Goal: Information Seeking & Learning: Learn about a topic

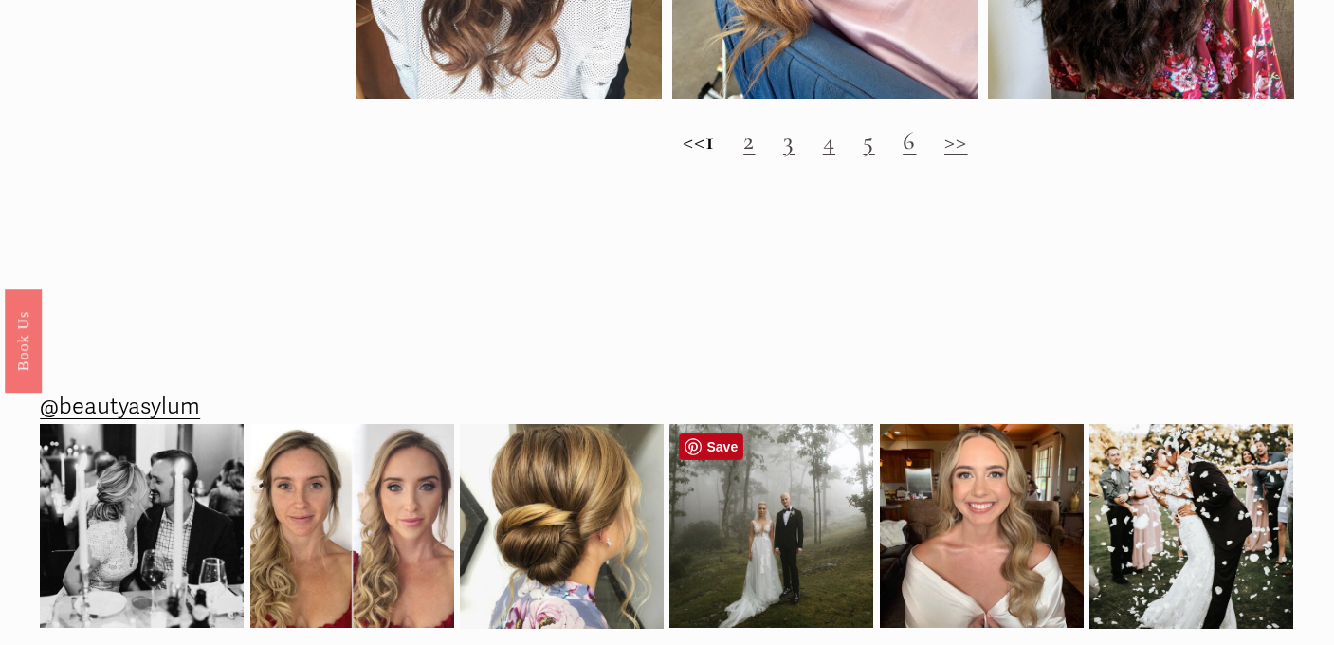
scroll to position [1702, 0]
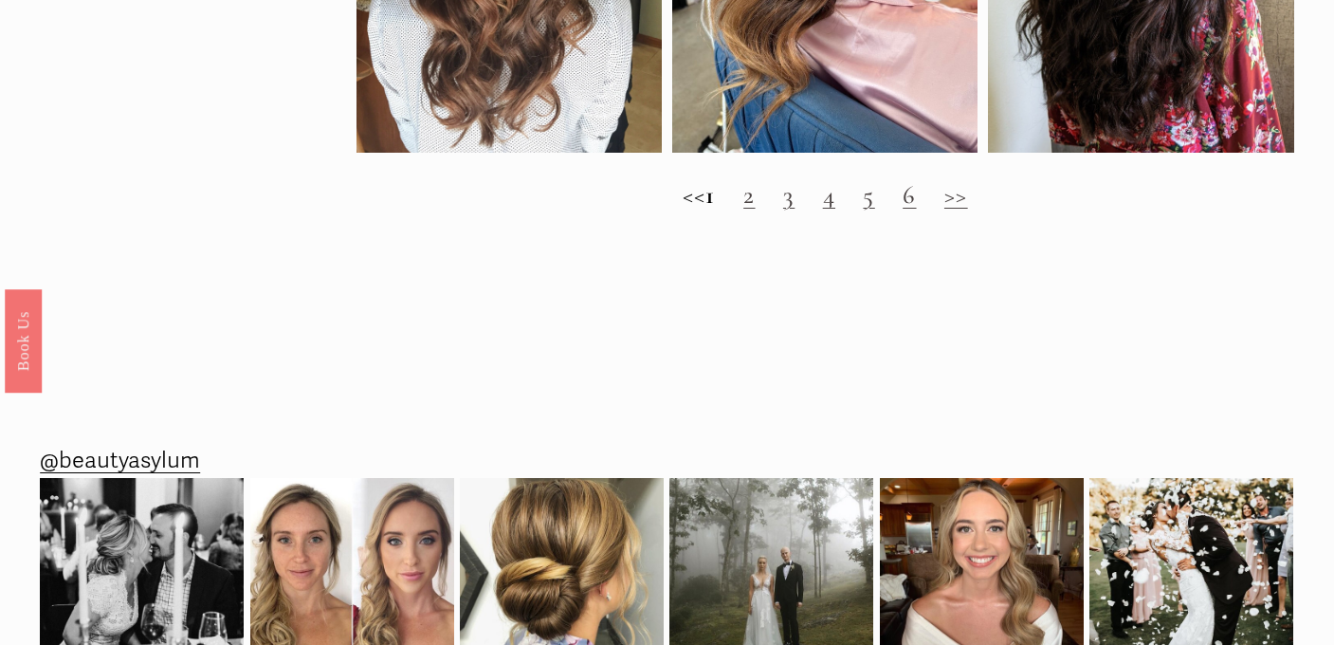
click at [968, 195] on link ">>" at bounding box center [956, 194] width 24 height 31
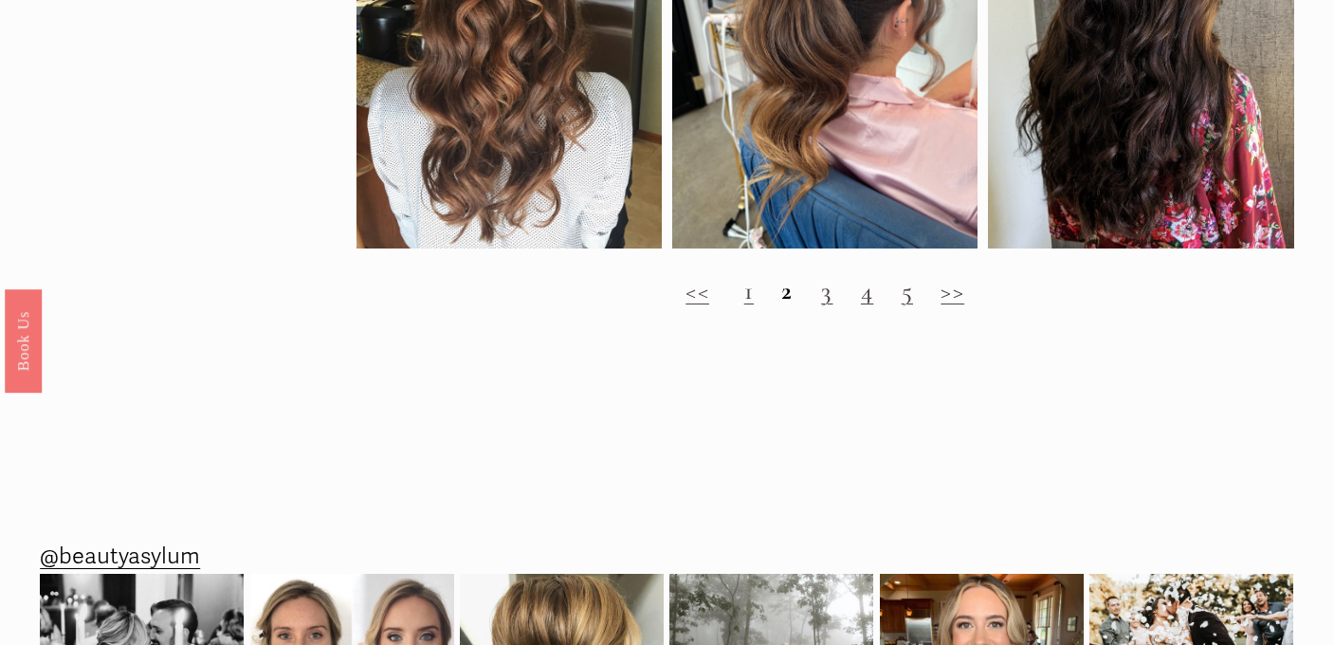
scroll to position [1612, 0]
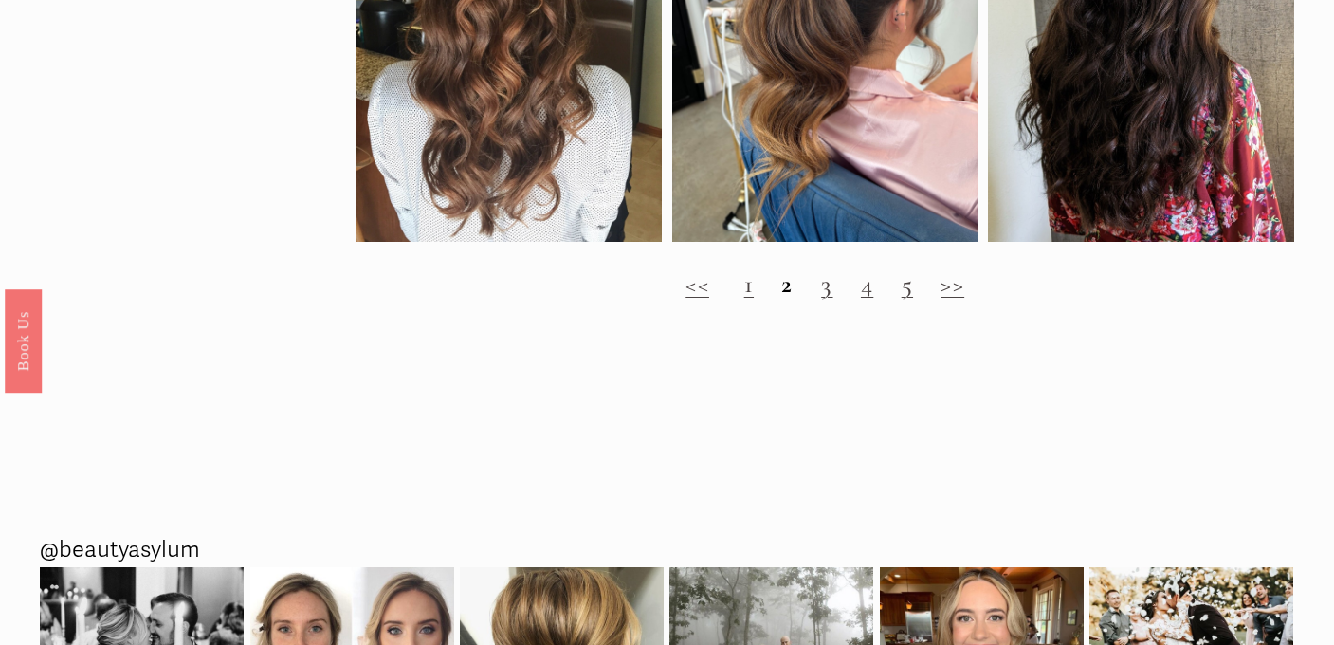
click at [952, 281] on link ">>" at bounding box center [952, 283] width 24 height 31
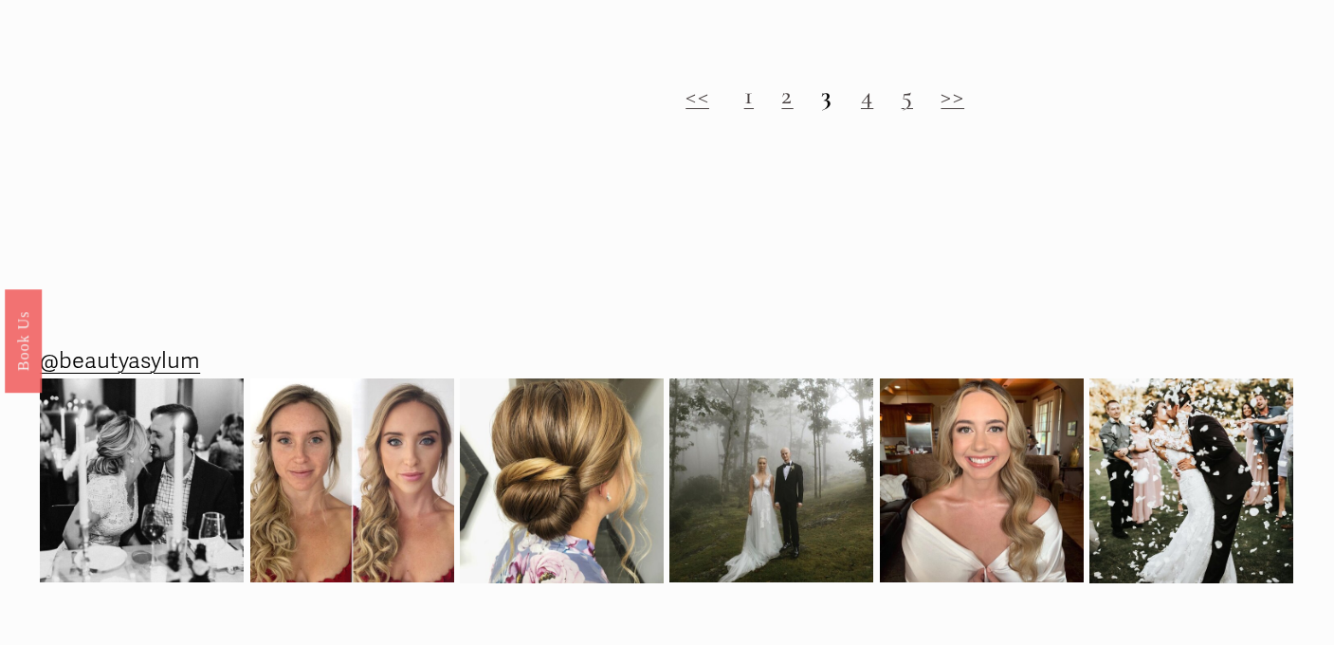
scroll to position [2165, 0]
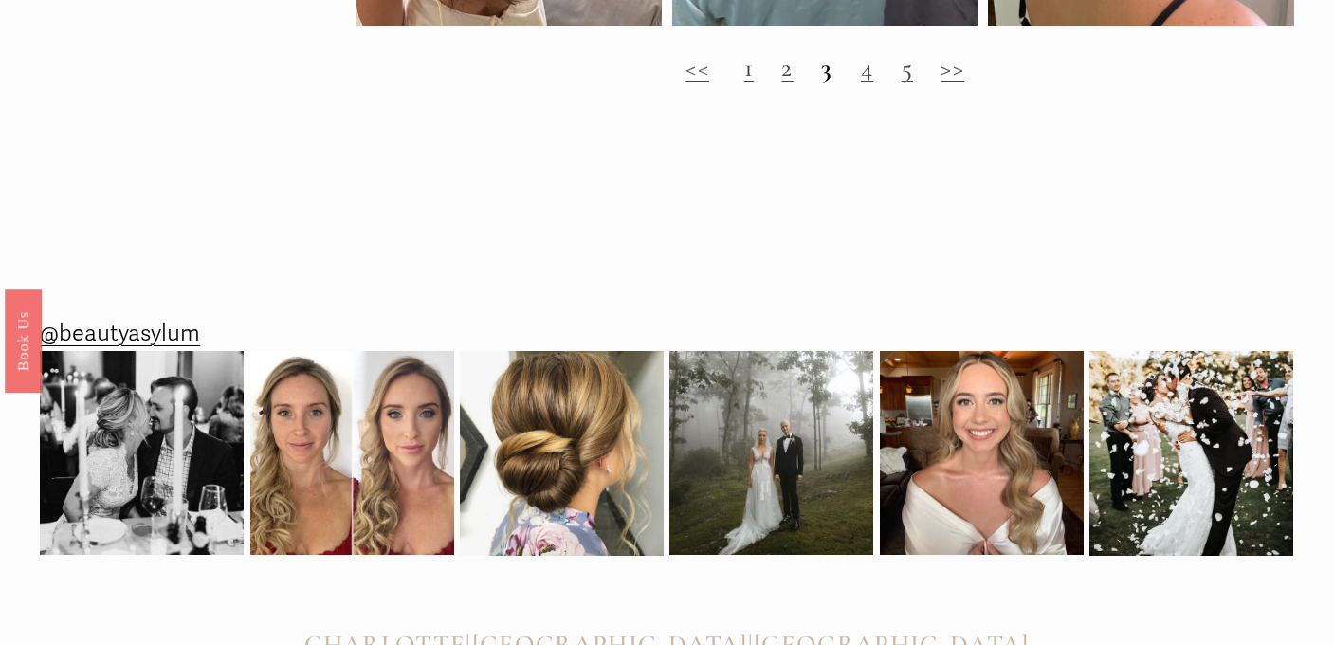
click at [872, 66] on link "4" at bounding box center [867, 67] width 12 height 31
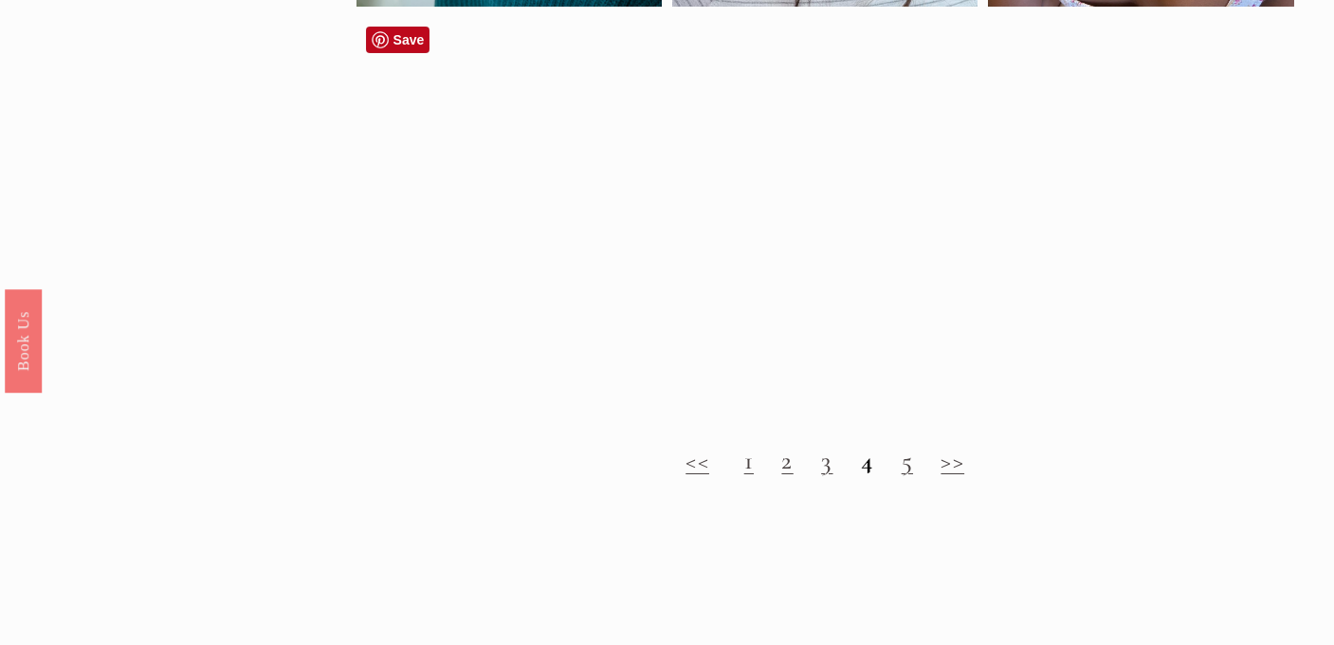
scroll to position [1452, 0]
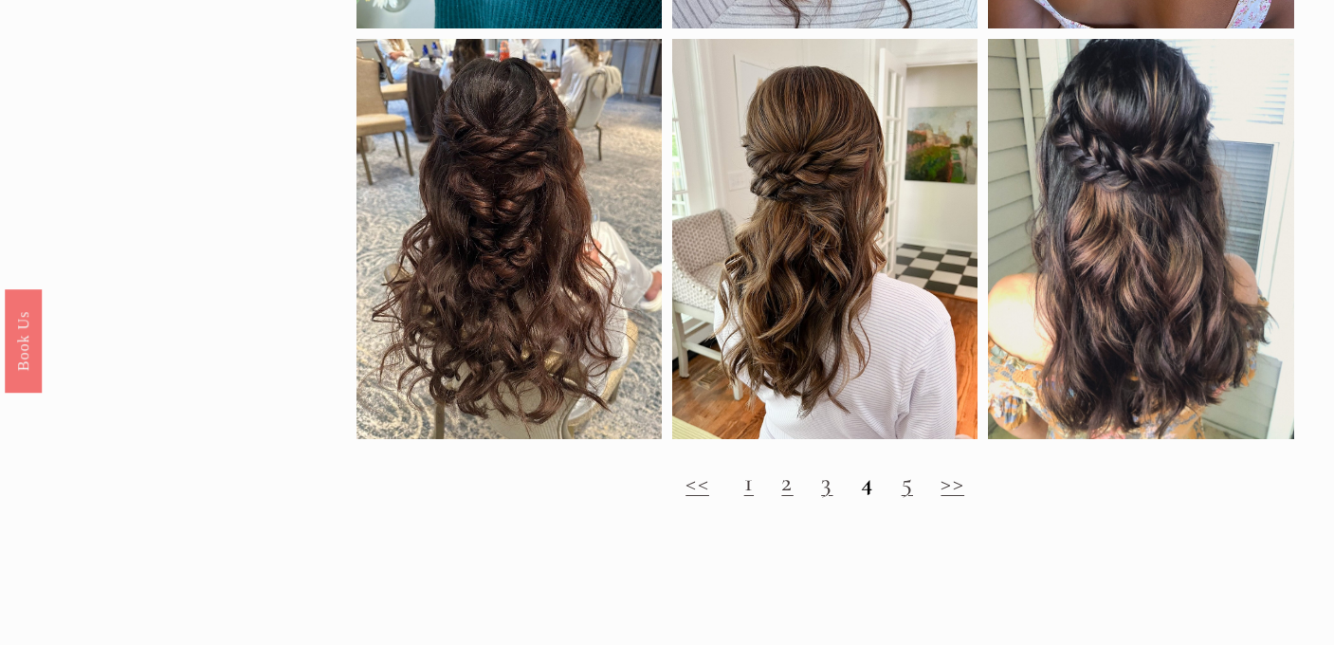
click at [949, 484] on link ">>" at bounding box center [952, 481] width 24 height 31
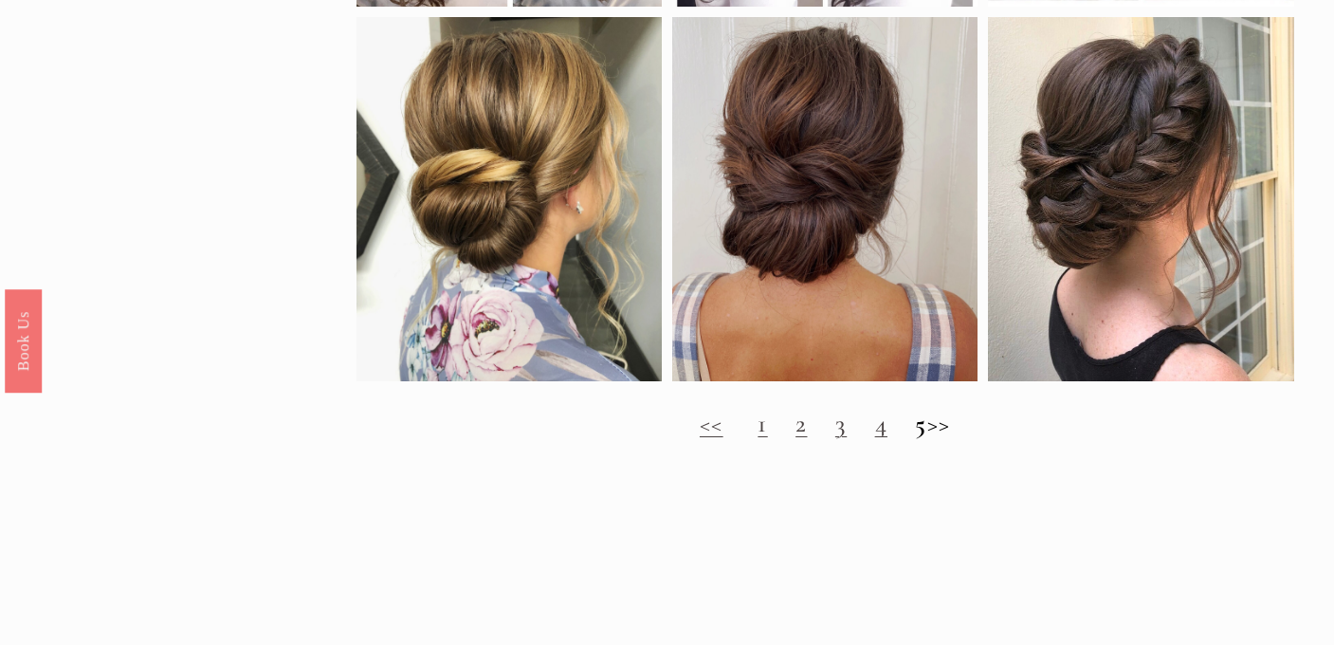
scroll to position [1613, 0]
